Goal: Task Accomplishment & Management: Manage account settings

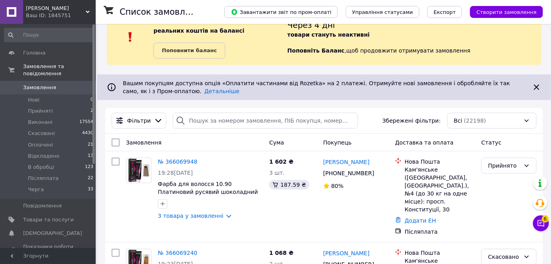
scroll to position [72, 0]
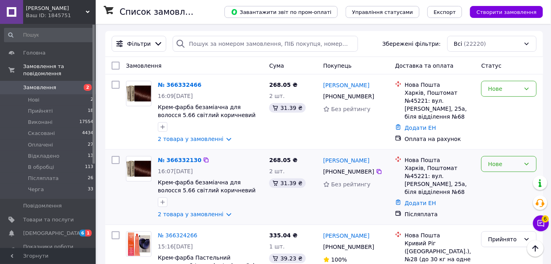
scroll to position [108, 0]
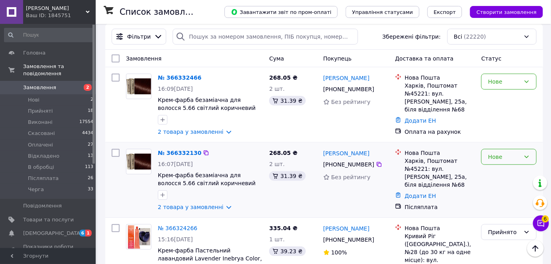
click at [529, 155] on icon at bounding box center [527, 157] width 6 height 6
click at [518, 173] on li "Прийнято" at bounding box center [509, 174] width 55 height 14
click at [529, 81] on icon at bounding box center [527, 82] width 6 height 6
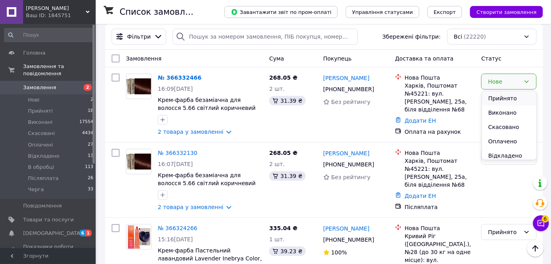
click at [517, 99] on li "Прийнято" at bounding box center [509, 98] width 55 height 14
